Goal: Find specific page/section: Find specific page/section

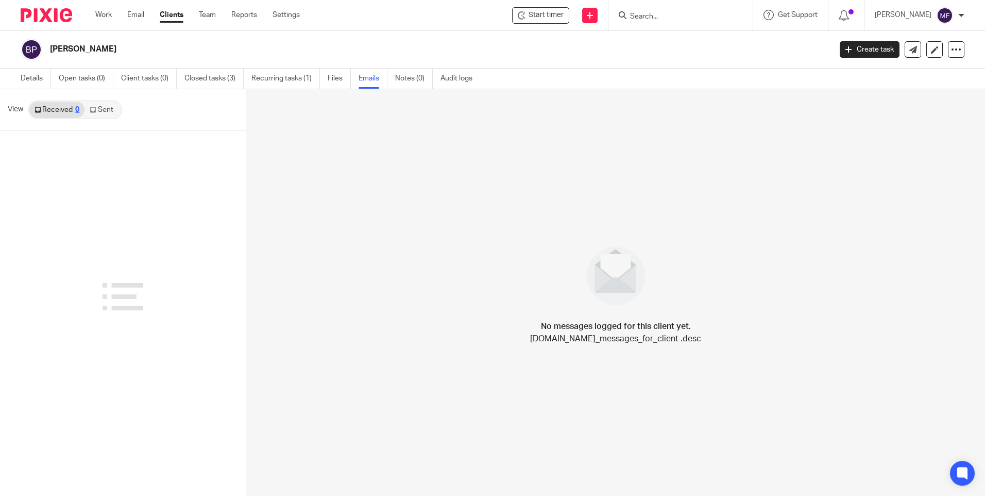
click at [662, 16] on input "Search" at bounding box center [675, 16] width 93 height 9
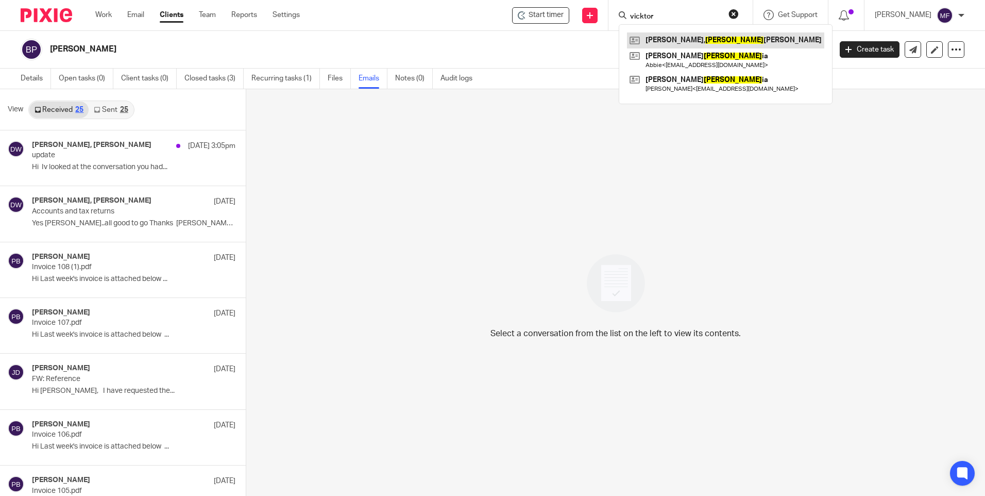
type input "vicktor"
click at [698, 44] on link at bounding box center [725, 39] width 197 height 15
